Goal: Task Accomplishment & Management: Complete application form

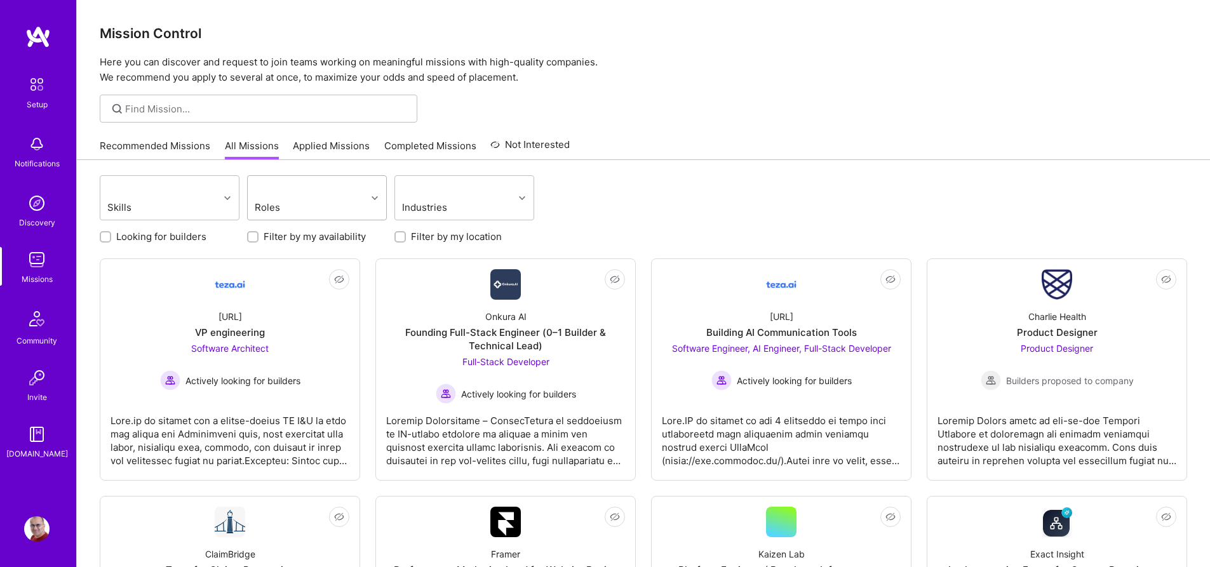
click at [349, 208] on div "Roles" at bounding box center [307, 198] width 119 height 44
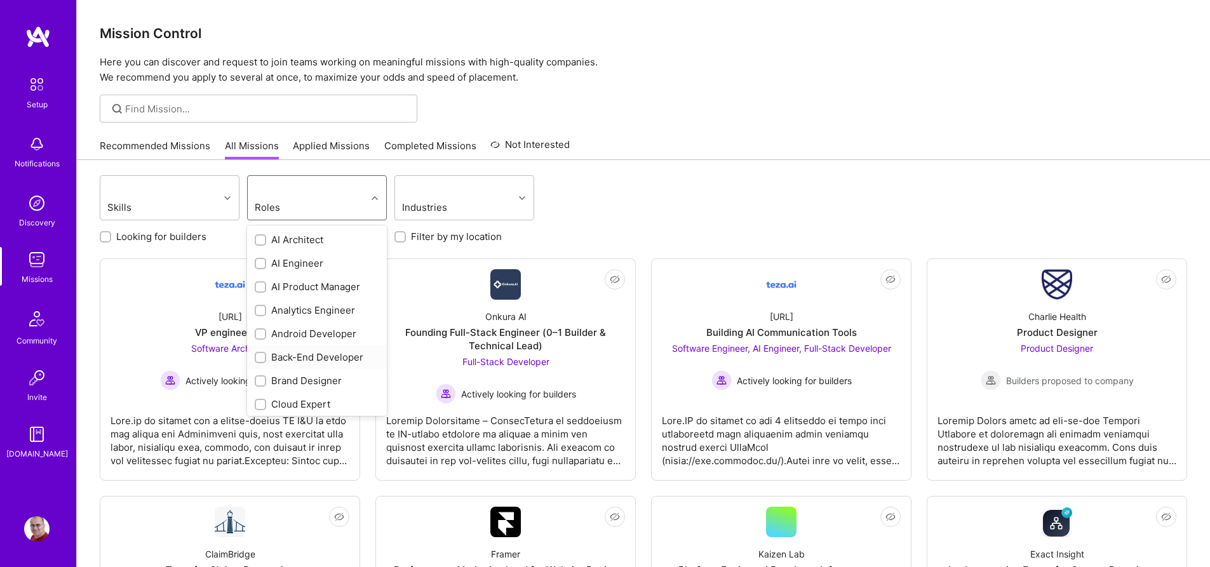
click at [318, 357] on div "Back-End Developer" at bounding box center [317, 357] width 124 height 13
checkbox input "true"
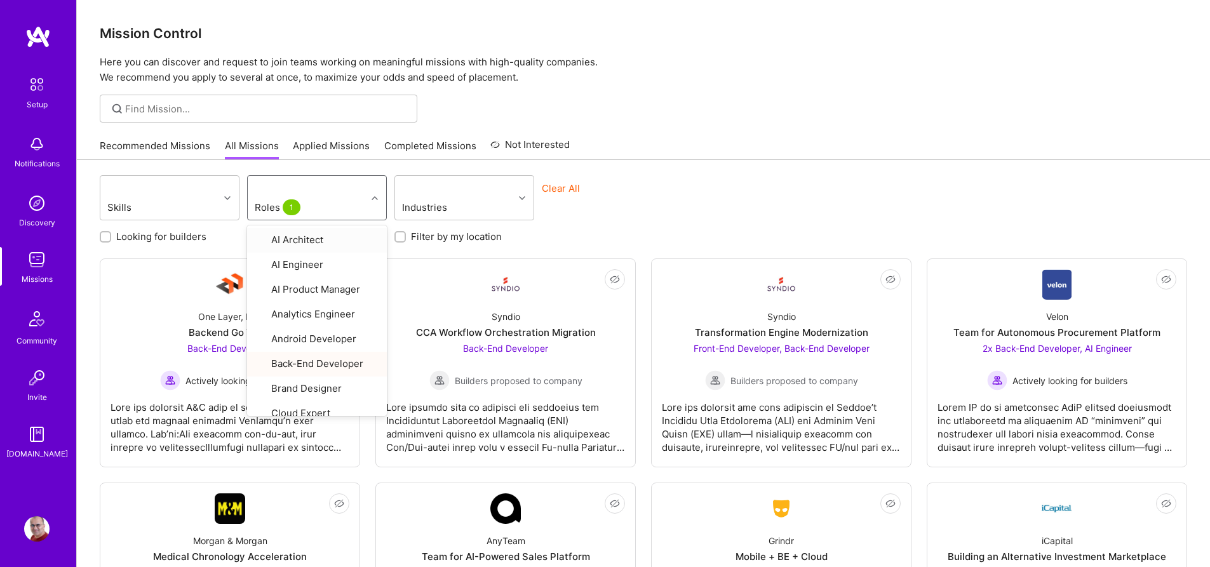
click at [709, 222] on div "Skills option Back-End Developer, selected. option AI Architect focused, 1 of 3…" at bounding box center [643, 199] width 1087 height 48
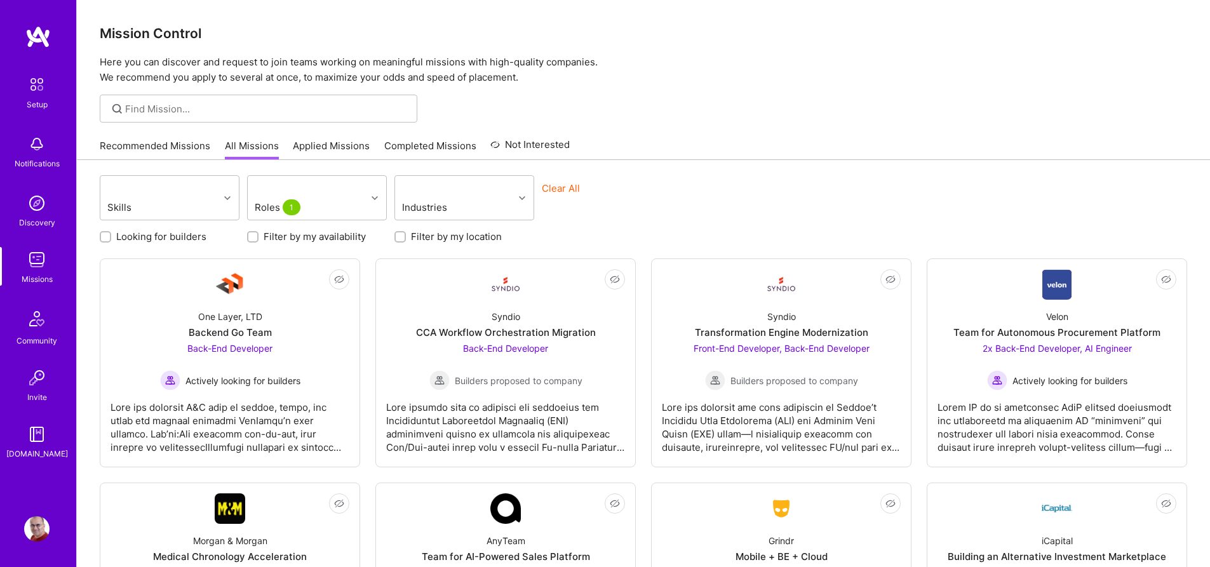
click at [198, 237] on label "Looking for builders" at bounding box center [161, 236] width 90 height 13
click at [111, 237] on input "Looking for builders" at bounding box center [106, 237] width 9 height 9
checkbox input "true"
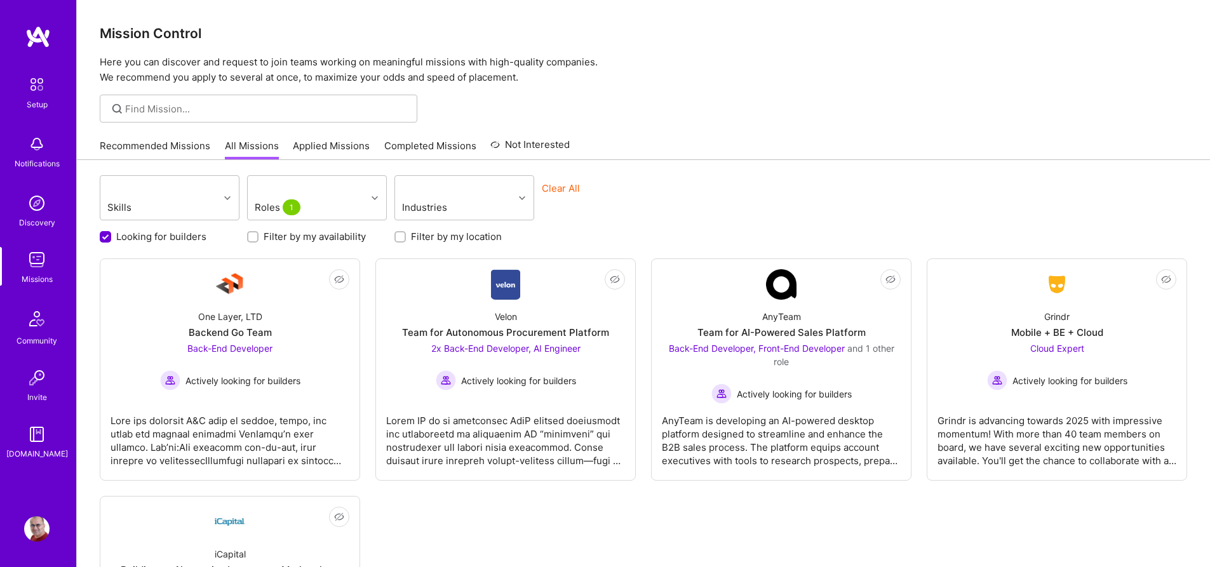
click at [717, 196] on div "Skills Roles 1 Industries Clear All" at bounding box center [643, 199] width 1087 height 48
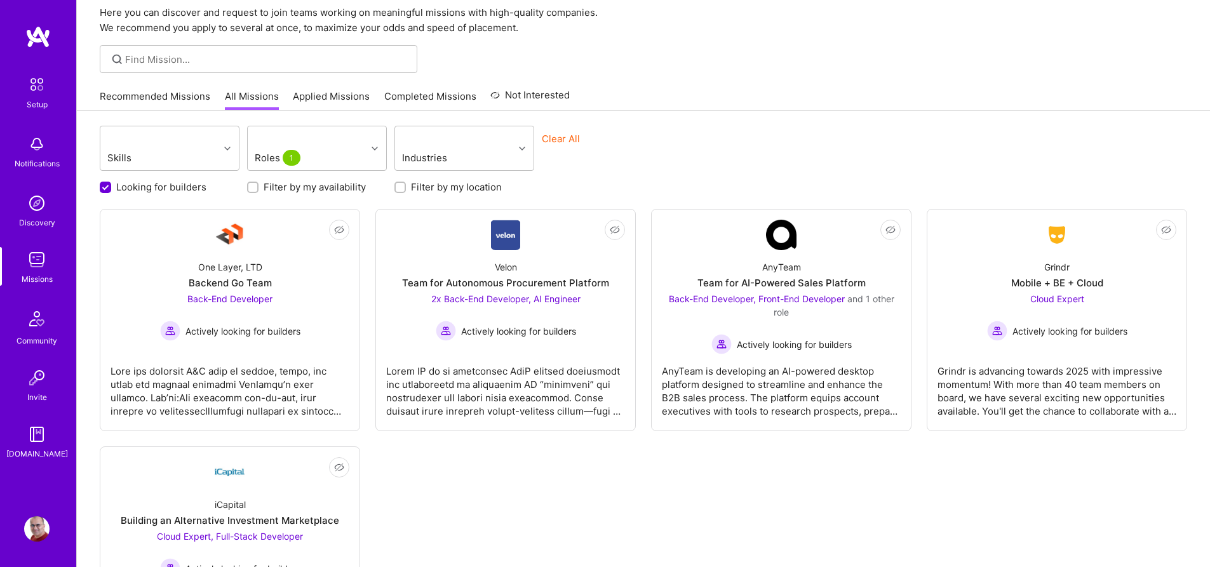
scroll to position [52, 0]
click at [166, 97] on link "Recommended Missions" at bounding box center [155, 97] width 110 height 21
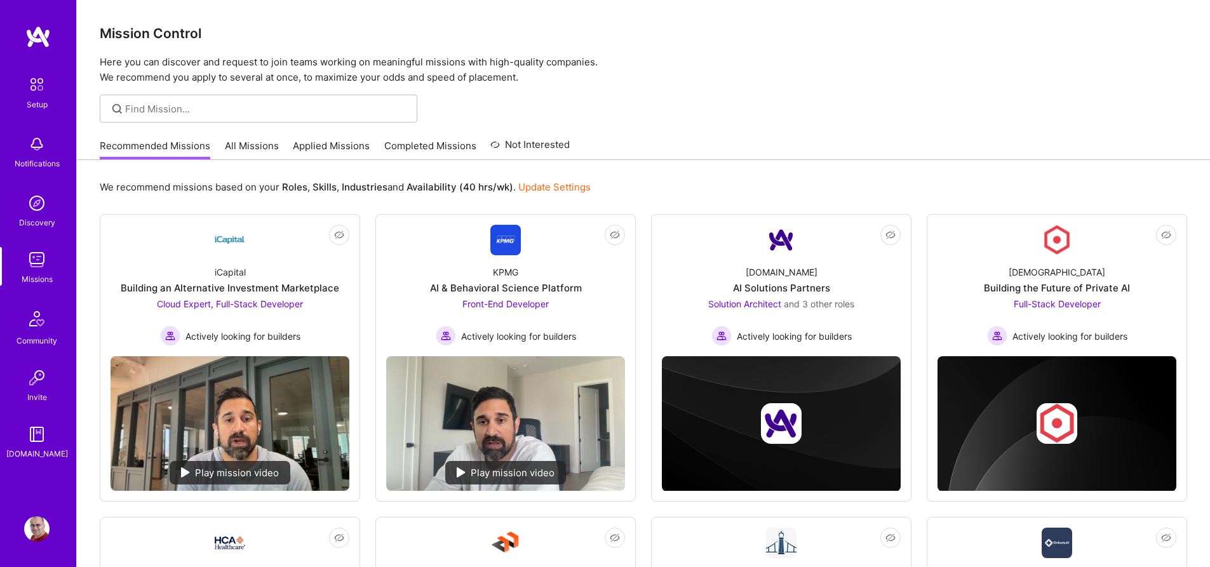
click at [702, 13] on div "Mission Control Here you can discover and request to join teams working on mean…" at bounding box center [643, 42] width 1133 height 85
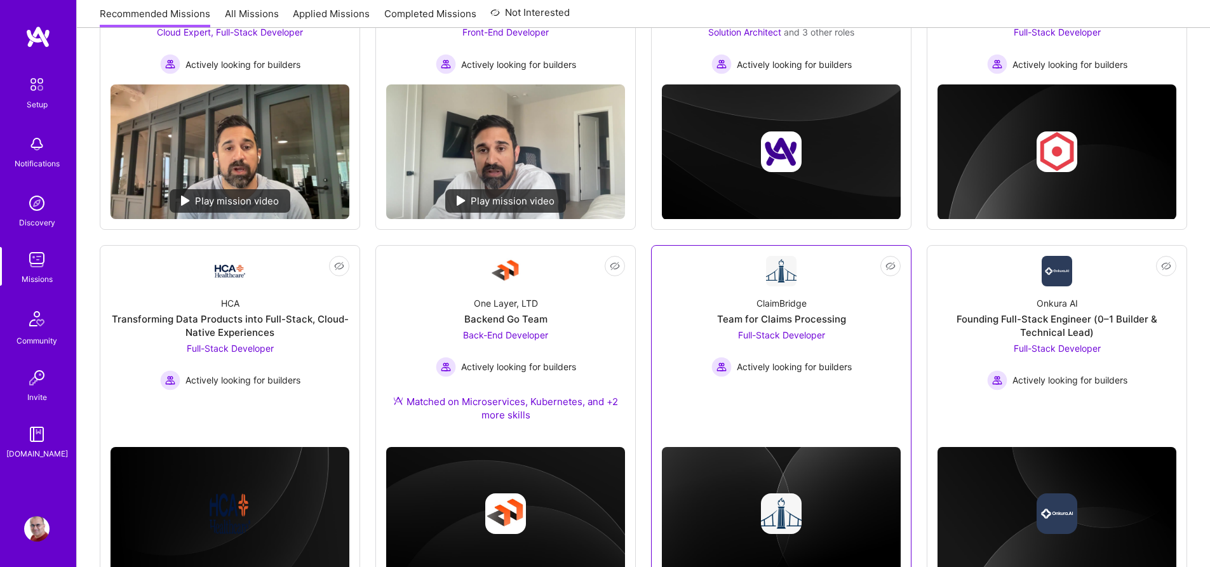
scroll to position [327, 0]
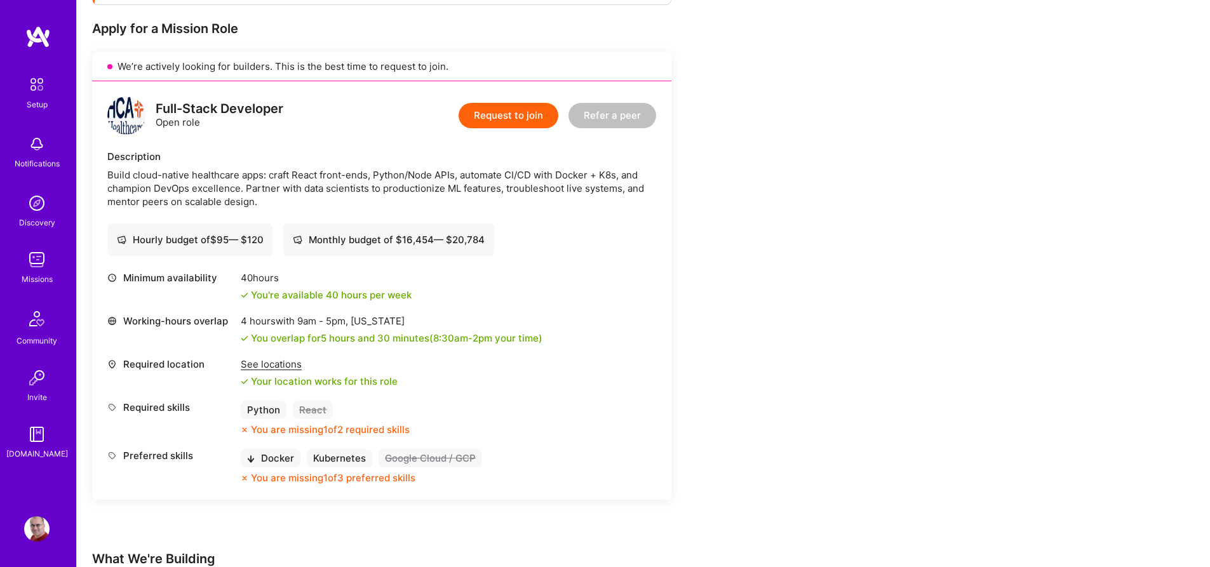
scroll to position [248, 0]
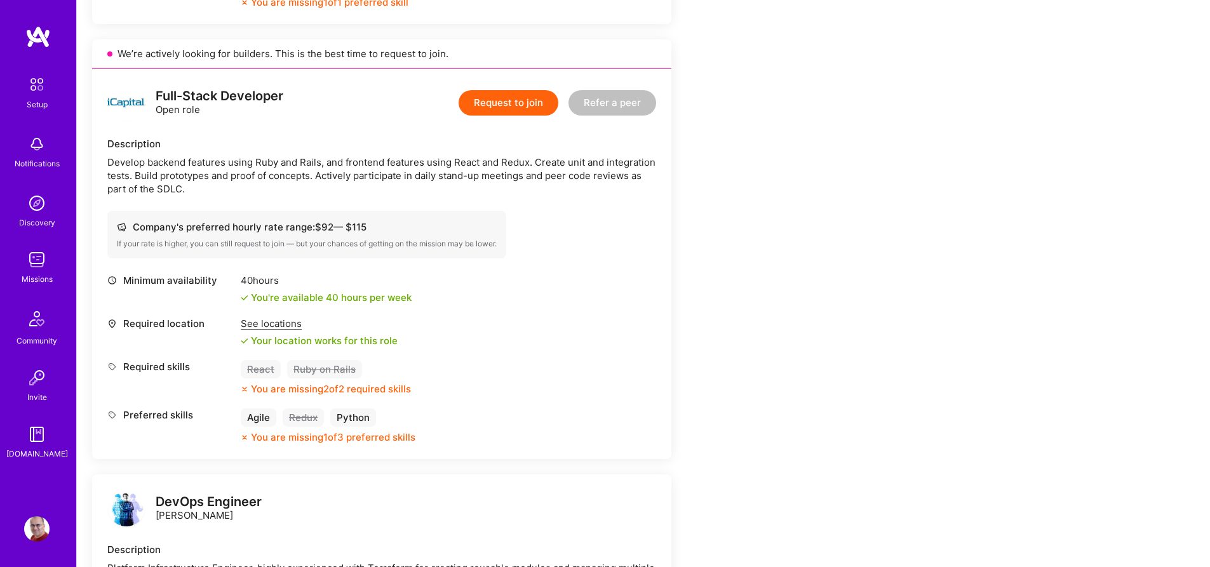
scroll to position [774, 0]
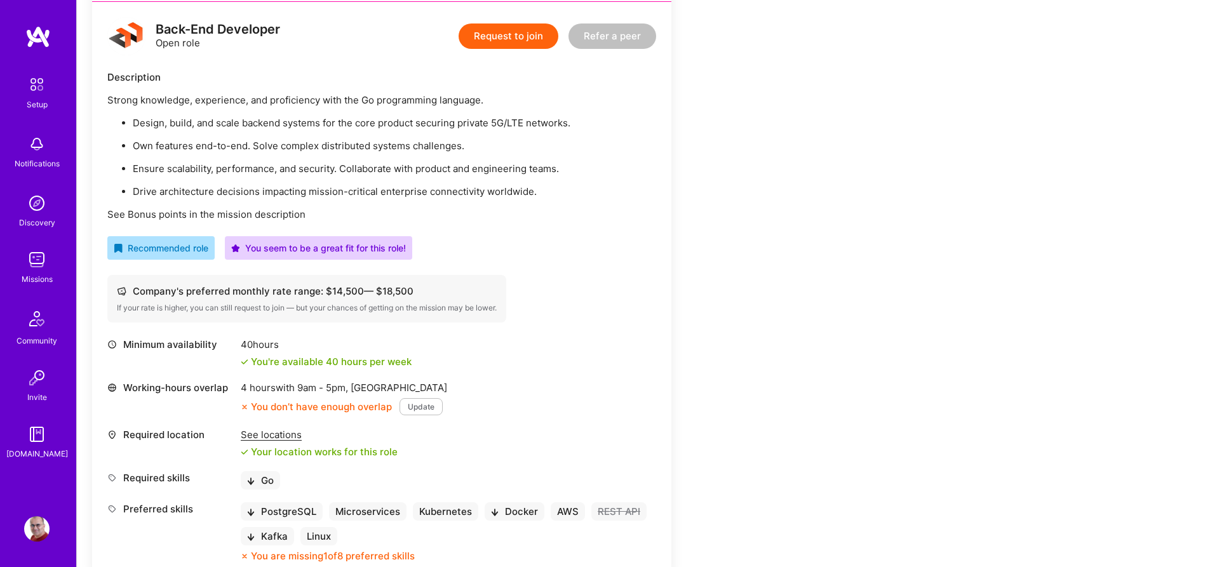
scroll to position [324, 0]
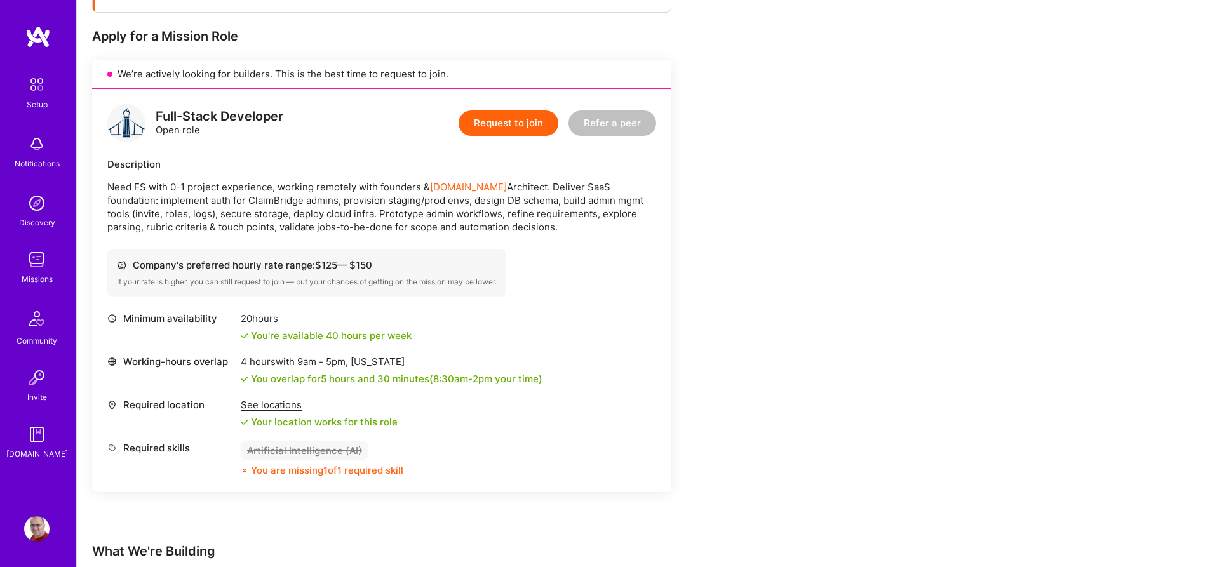
scroll to position [239, 0]
click at [264, 406] on div "See locations" at bounding box center [319, 402] width 157 height 13
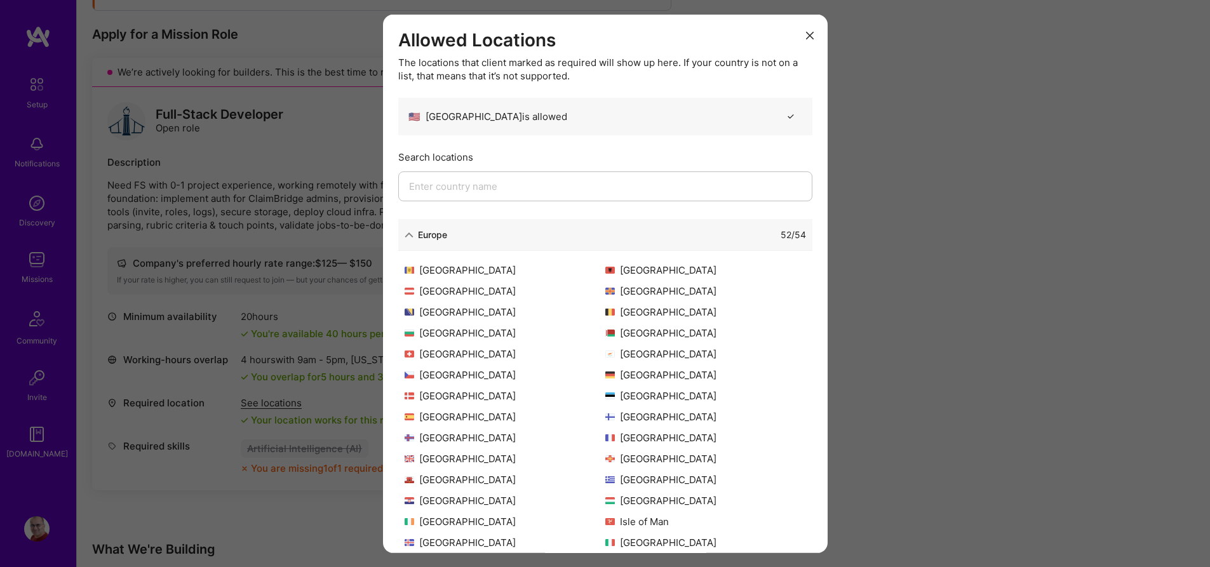
click at [807, 34] on button "modal" at bounding box center [809, 34] width 15 height 21
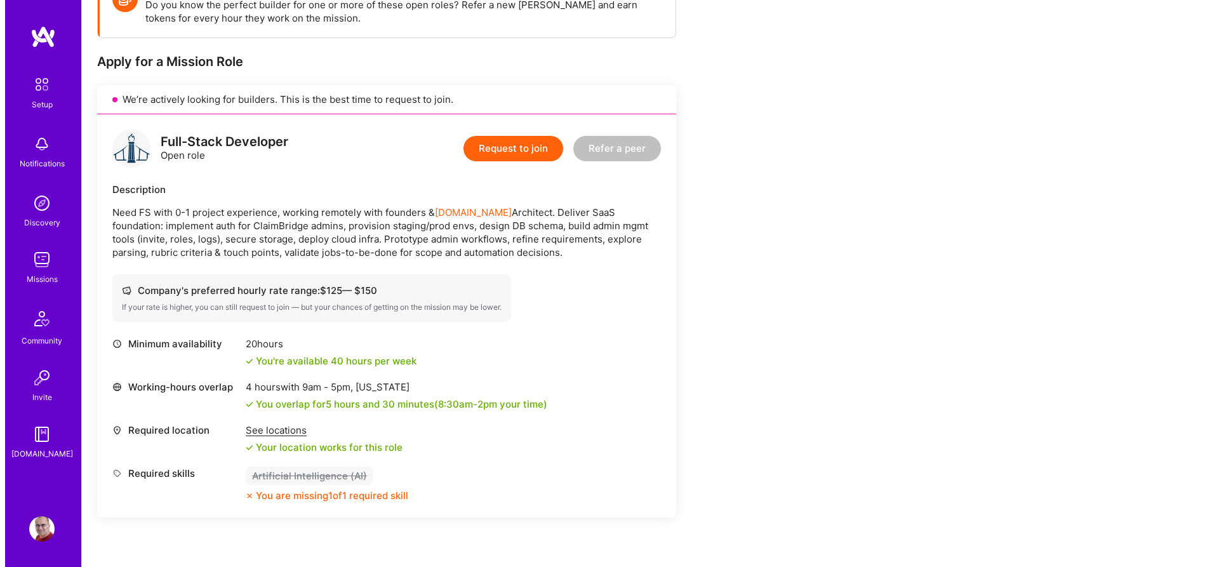
scroll to position [211, 0]
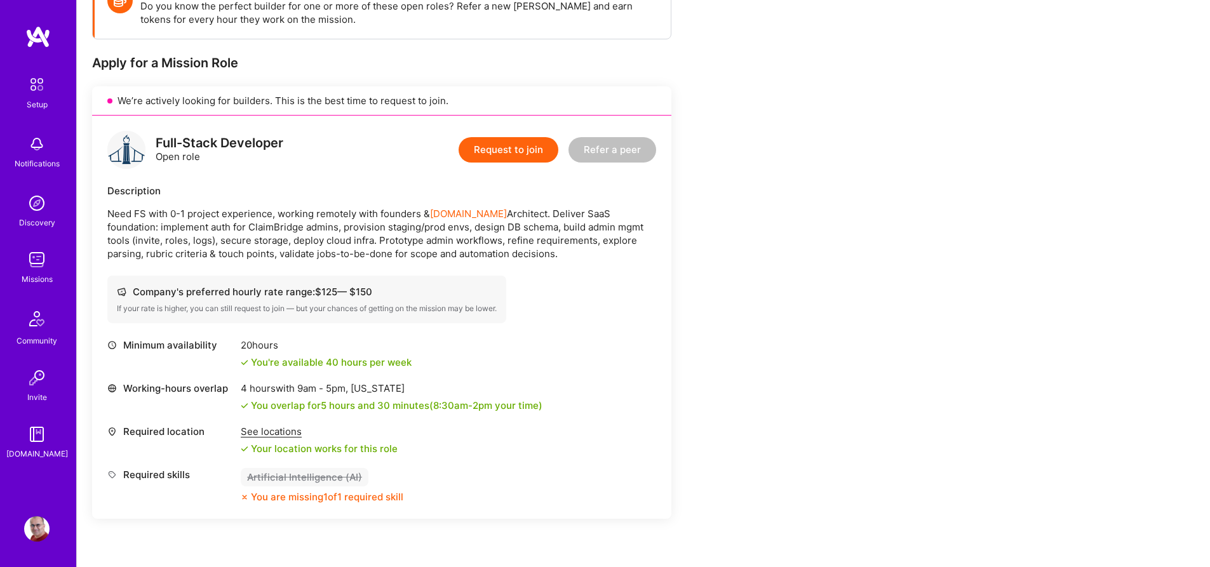
click at [519, 151] on button "Request to join" at bounding box center [508, 149] width 100 height 25
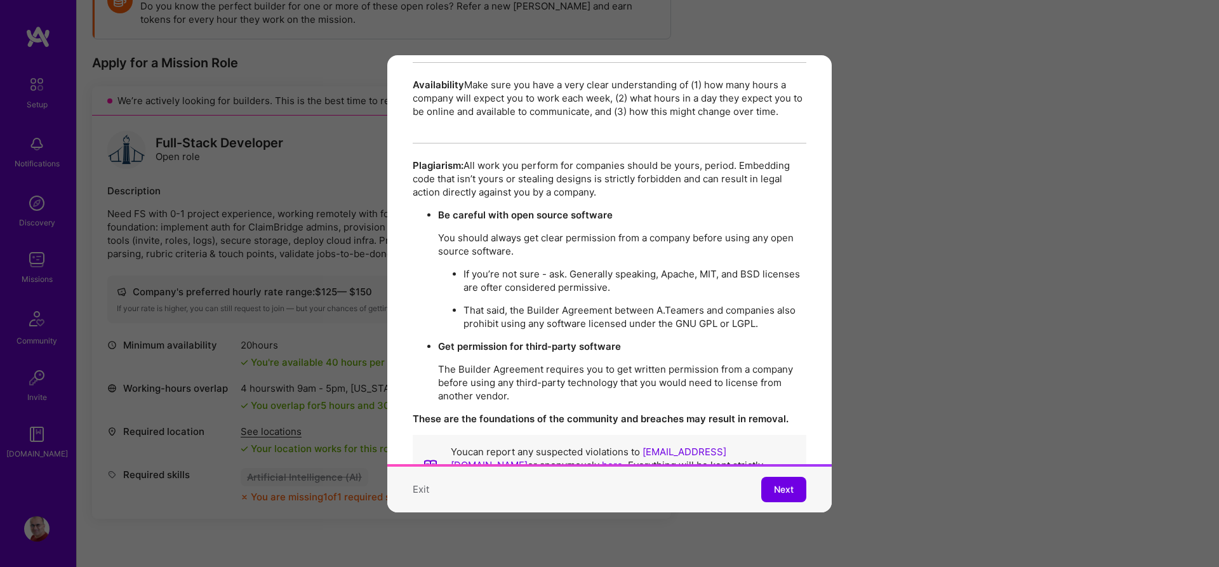
scroll to position [2188, 0]
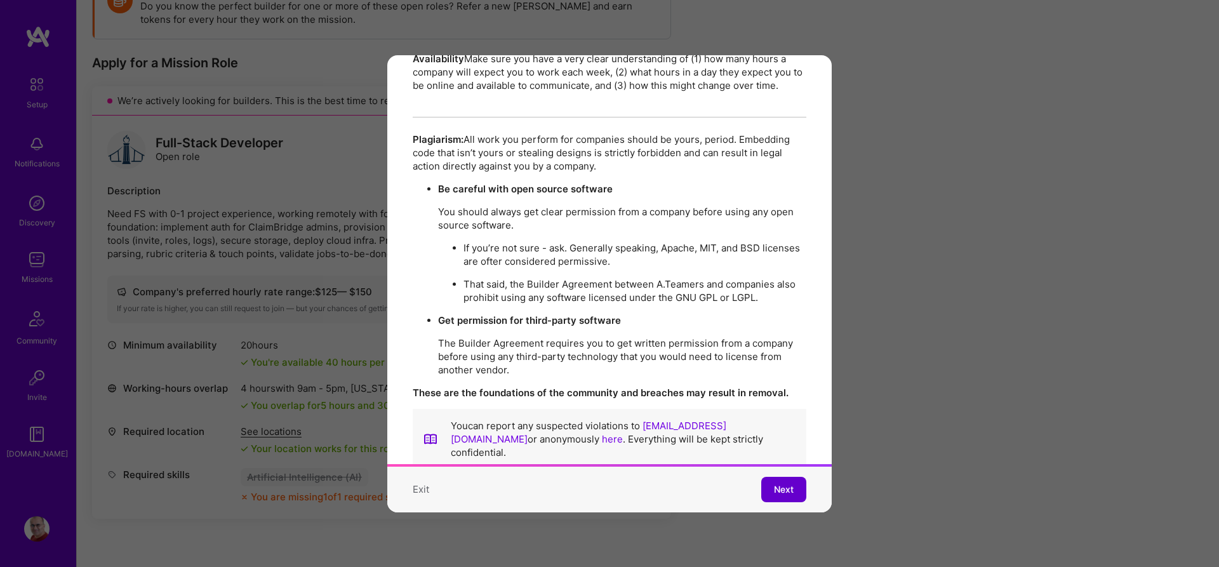
click at [784, 483] on span "Next" at bounding box center [784, 489] width 20 height 13
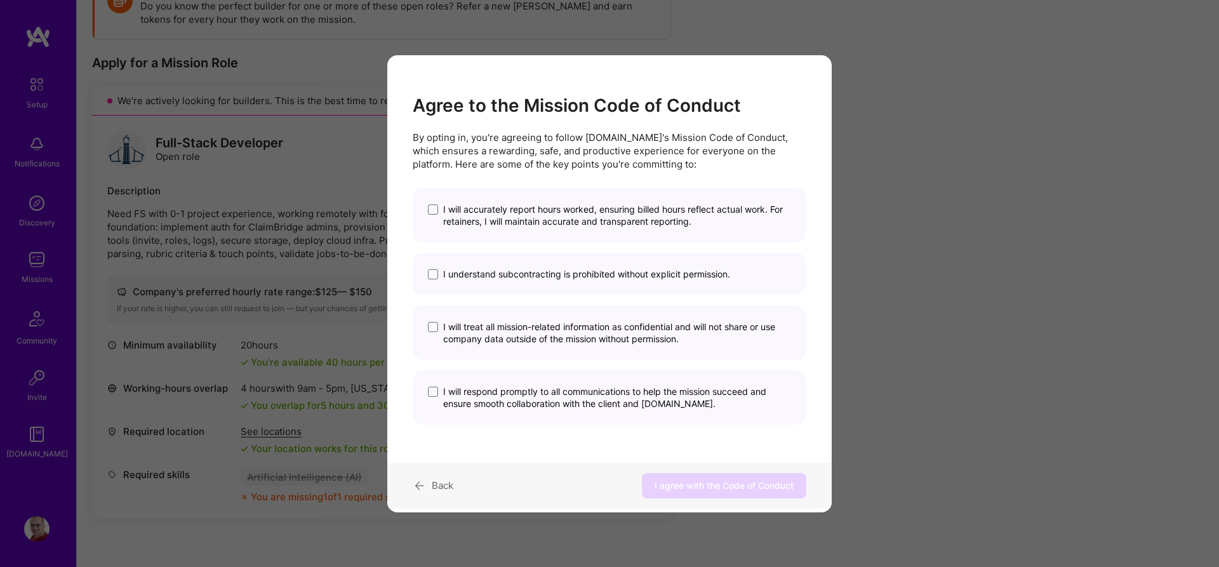
scroll to position [0, 0]
click at [634, 219] on span "I will accurately report hours worked, ensuring billed hours reflect actual wor…" at bounding box center [617, 215] width 348 height 24
click at [0, 0] on input "I will accurately report hours worked, ensuring billed hours reflect actual wor…" at bounding box center [0, 0] width 0 height 0
click at [633, 276] on span "I understand subcontracting is prohibited without explicit permission." at bounding box center [586, 274] width 287 height 12
click at [0, 0] on input "I understand subcontracting is prohibited without explicit permission." at bounding box center [0, 0] width 0 height 0
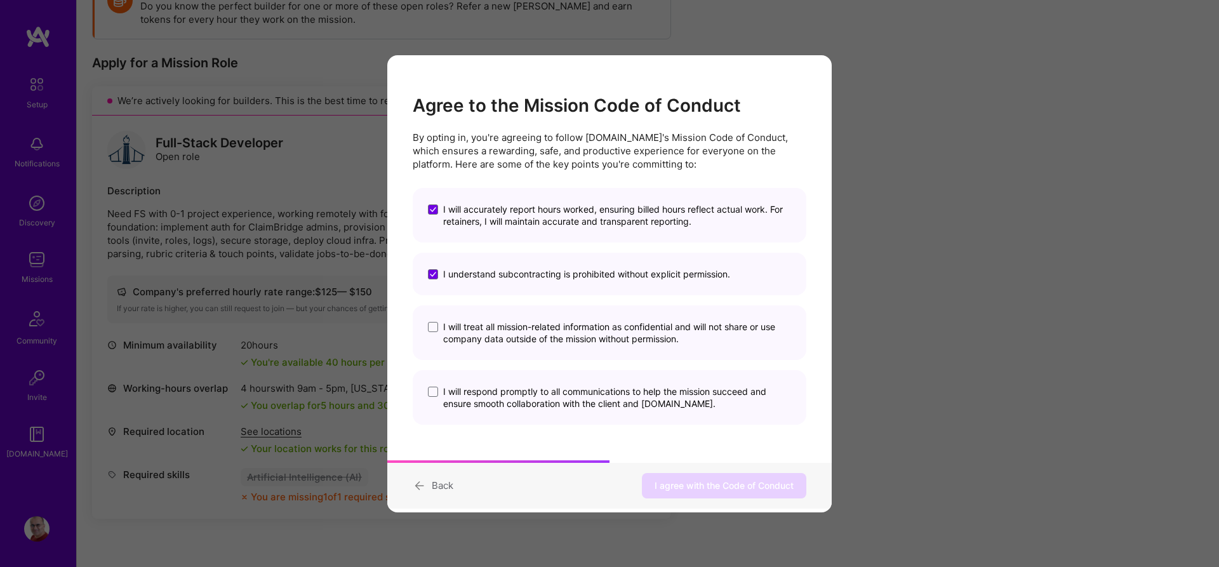
click at [636, 335] on span "I will treat all mission-related information as confidential and will not share…" at bounding box center [617, 333] width 348 height 24
click at [0, 0] on input "I will treat all mission-related information as confidential and will not share…" at bounding box center [0, 0] width 0 height 0
click at [600, 403] on span "I will respond promptly to all communications to help the mission succeed and e…" at bounding box center [617, 397] width 348 height 24
click at [0, 0] on input "I will respond promptly to all communications to help the mission succeed and e…" at bounding box center [0, 0] width 0 height 0
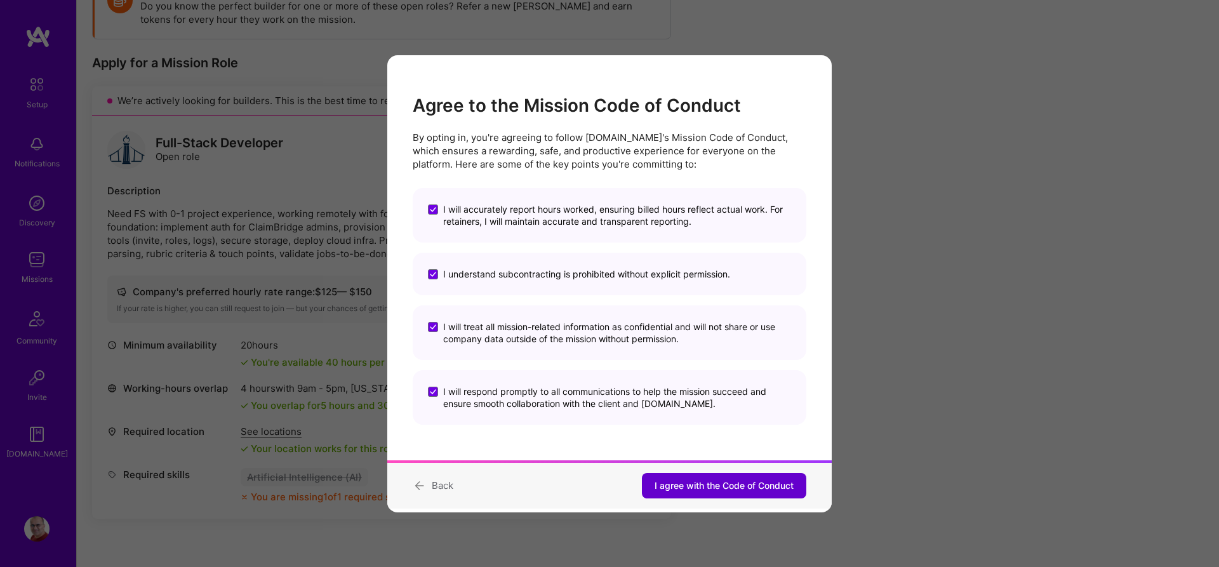
click at [732, 487] on span "I agree with the Code of Conduct" at bounding box center [724, 485] width 139 height 13
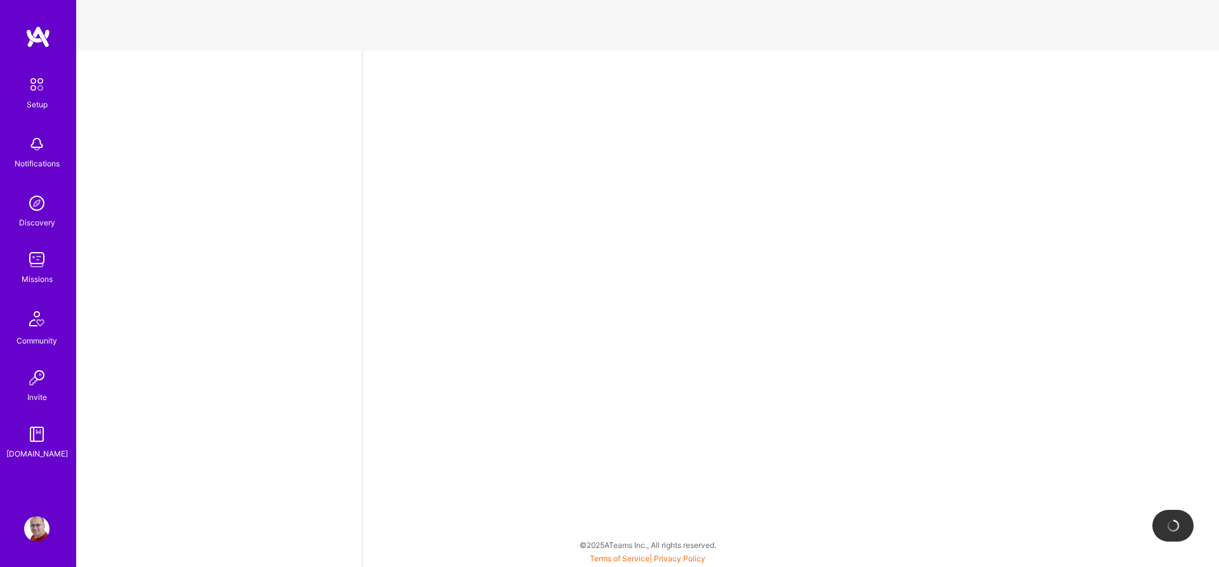
select select "US"
